Goal: Navigation & Orientation: Find specific page/section

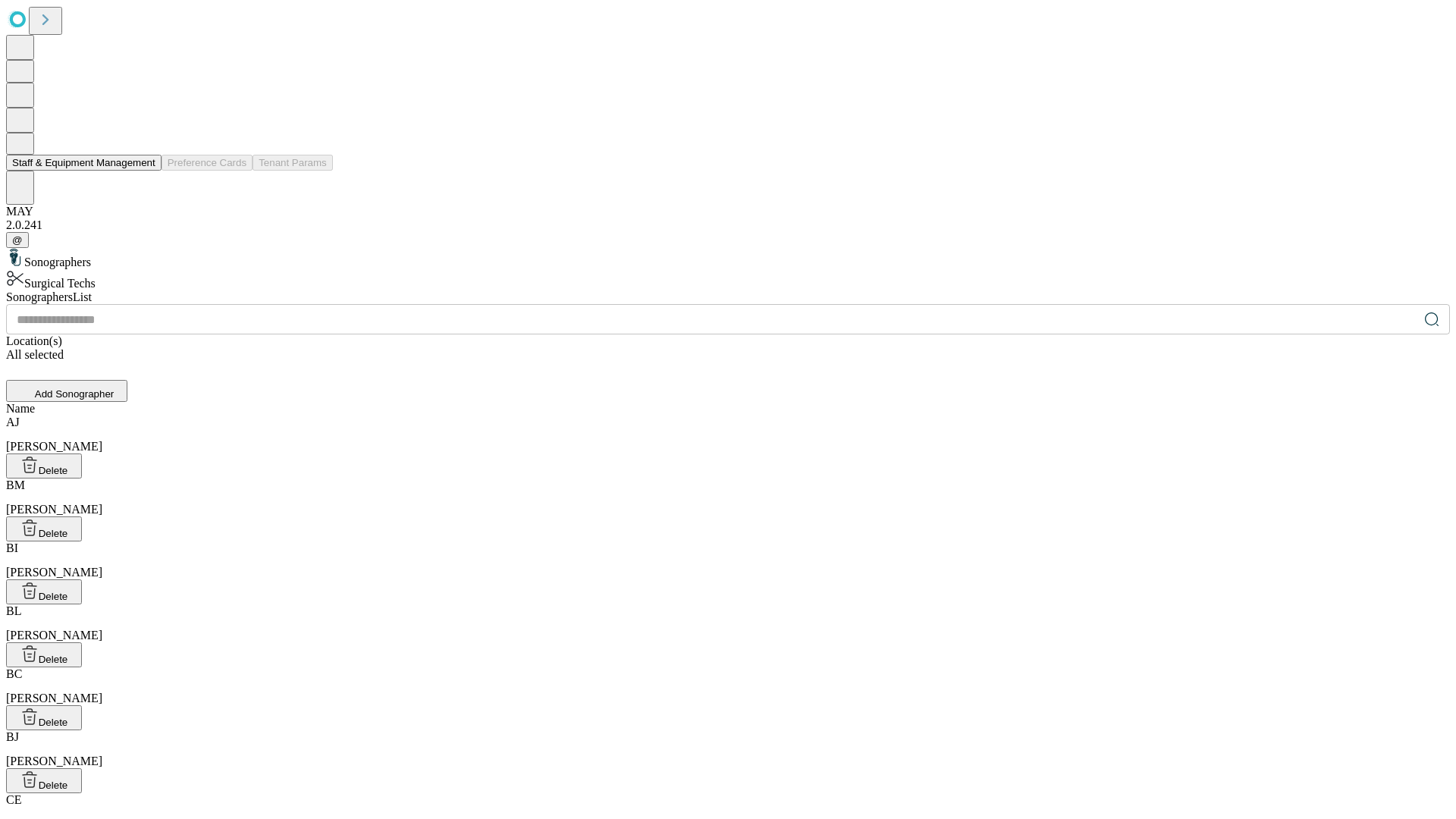
click at [144, 171] on button "Staff & Equipment Management" at bounding box center [83, 162] width 155 height 16
